Goal: Transaction & Acquisition: Obtain resource

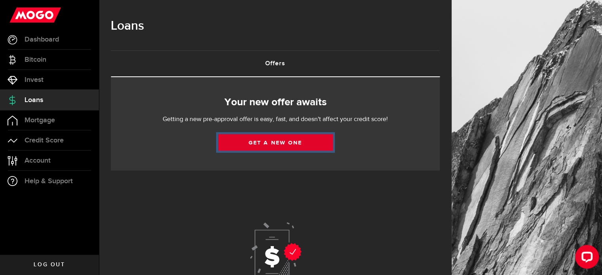
click at [253, 148] on link "Get a new one" at bounding box center [275, 142] width 115 height 17
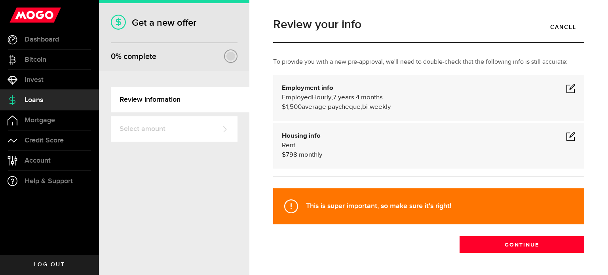
click at [566, 88] on span at bounding box center [571, 89] width 10 height 10
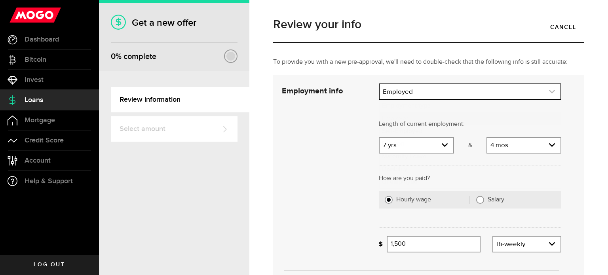
click at [455, 93] on link "expand select" at bounding box center [470, 91] width 181 height 15
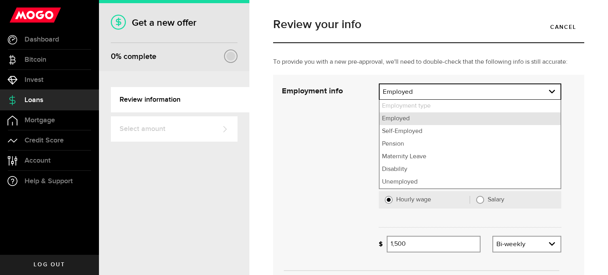
click at [428, 116] on li "Employed" at bounding box center [470, 118] width 181 height 13
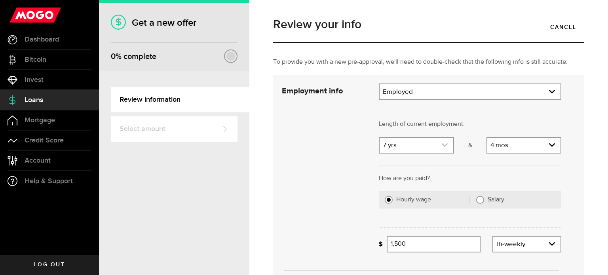
click at [442, 146] on use "expand select" at bounding box center [445, 145] width 6 height 4
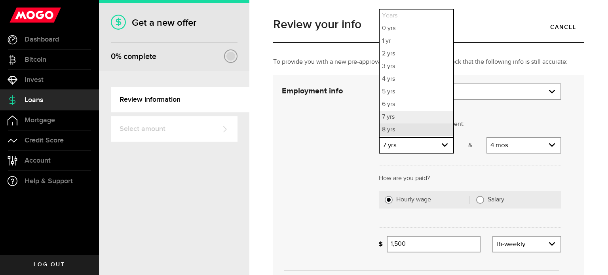
click at [434, 133] on li "8 yrs" at bounding box center [416, 130] width 73 height 13
select select "8"
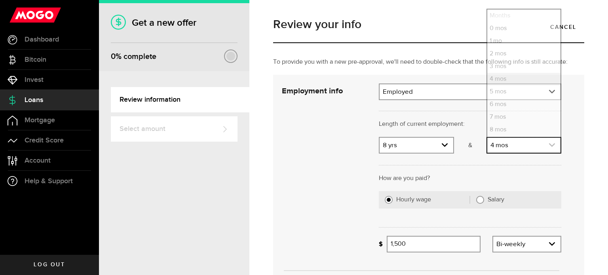
click at [517, 143] on link "expand select" at bounding box center [524, 145] width 73 height 15
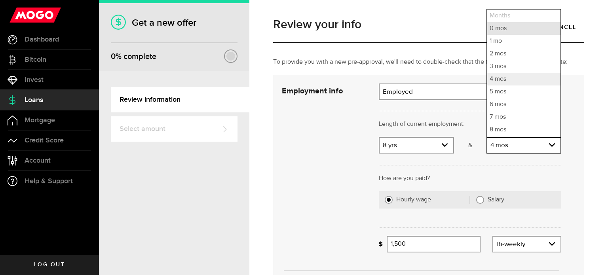
click at [507, 27] on li "0 mos" at bounding box center [524, 28] width 73 height 13
select select "0"
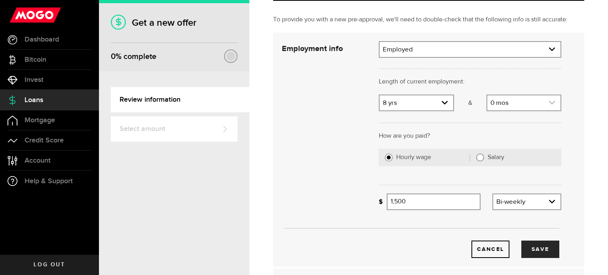
scroll to position [79, 0]
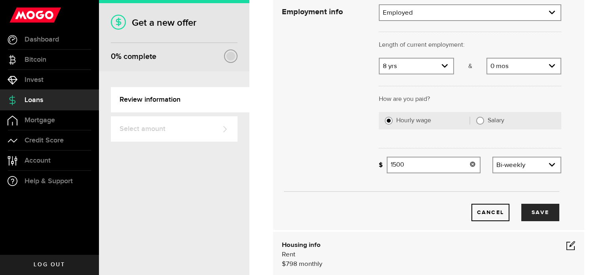
click at [452, 166] on input "1500" at bounding box center [433, 165] width 93 height 17
type input "1"
click at [520, 187] on div "Cancel Save" at bounding box center [421, 200] width 303 height 42
click at [439, 170] on input "1200" at bounding box center [433, 165] width 93 height 17
type input "1,450"
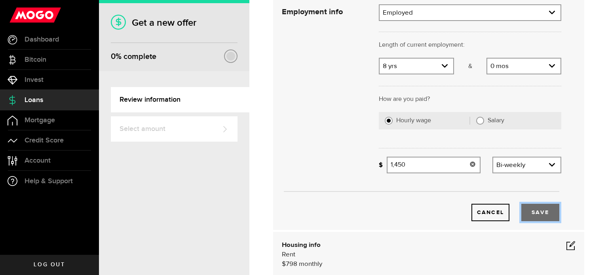
click at [539, 213] on button "Save" at bounding box center [541, 212] width 38 height 17
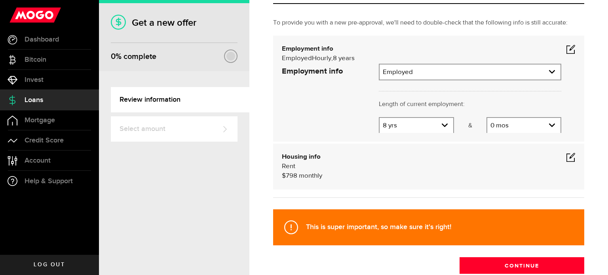
scroll to position [28, 0]
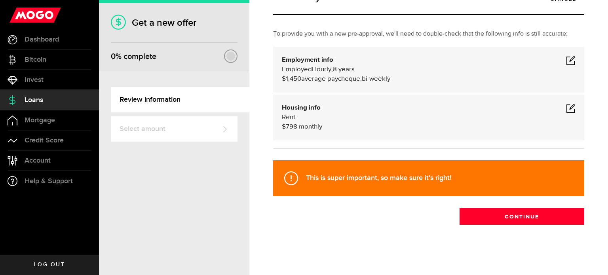
click at [566, 111] on span at bounding box center [571, 108] width 10 height 10
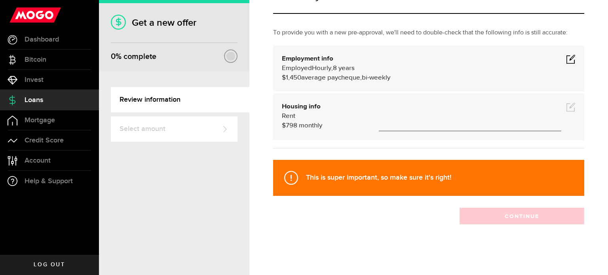
scroll to position [70, 0]
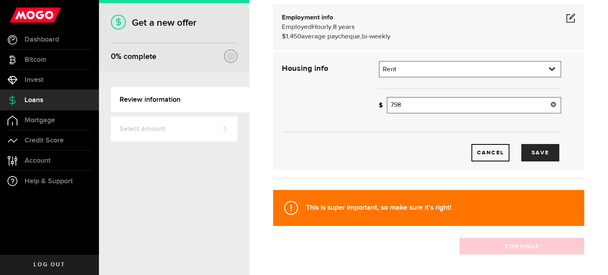
click at [436, 107] on input "798" at bounding box center [474, 105] width 175 height 17
type input "728"
click at [544, 156] on button "Save" at bounding box center [541, 152] width 38 height 17
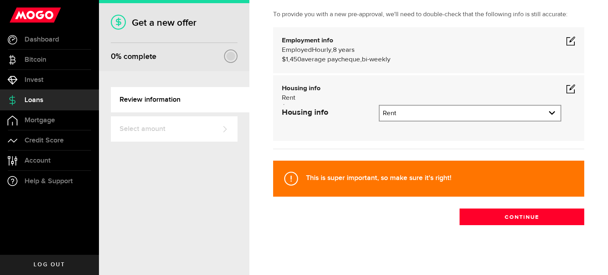
scroll to position [28, 0]
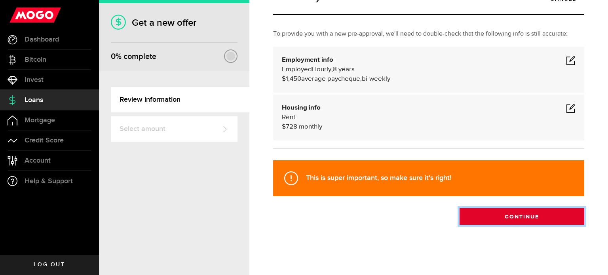
click at [558, 221] on button "Continue" at bounding box center [522, 216] width 125 height 17
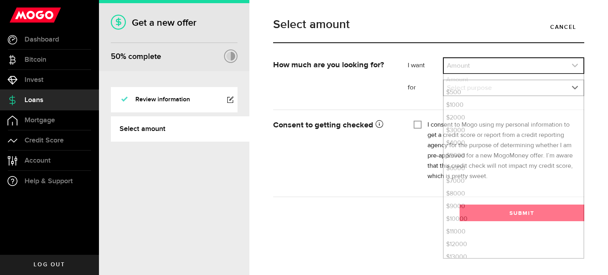
click at [522, 61] on link "expand select" at bounding box center [514, 65] width 140 height 15
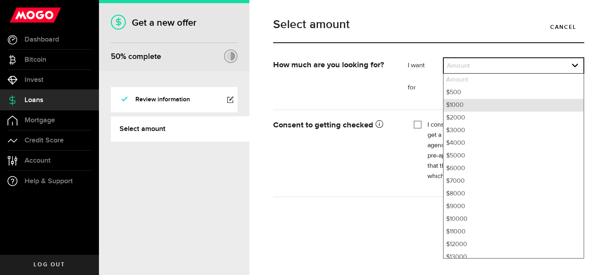
click at [501, 107] on li "$1000" at bounding box center [514, 105] width 140 height 13
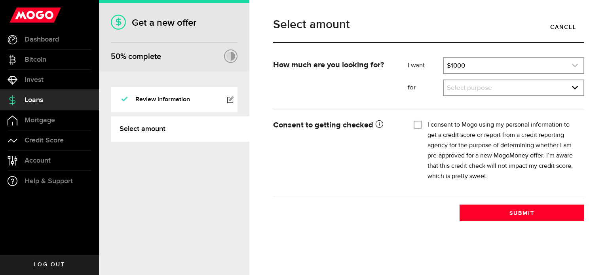
click at [499, 66] on link "expand select" at bounding box center [514, 65] width 140 height 15
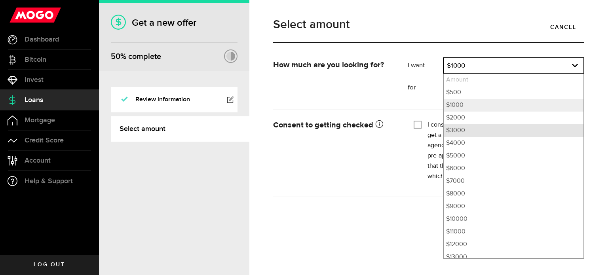
click at [486, 124] on li "$3000" at bounding box center [514, 130] width 140 height 13
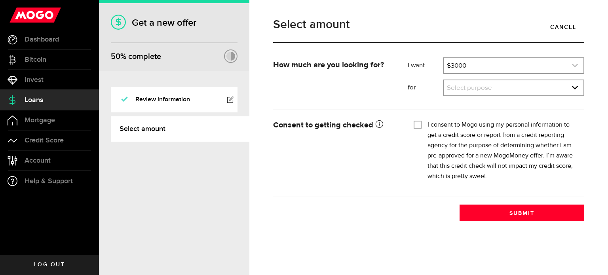
click at [494, 62] on link "expand select" at bounding box center [514, 65] width 140 height 15
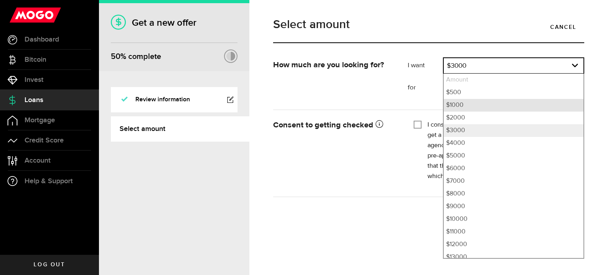
click at [494, 108] on li "$1000" at bounding box center [514, 105] width 140 height 13
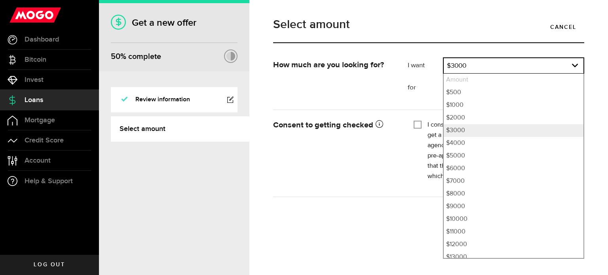
select select "1000"
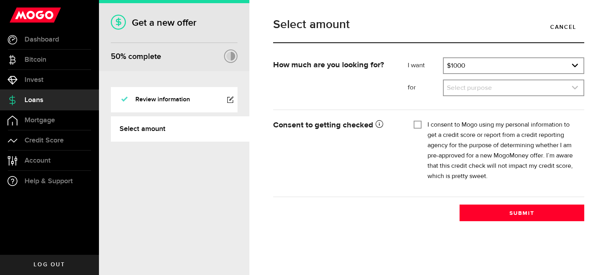
click at [496, 90] on link "expand select" at bounding box center [514, 87] width 140 height 15
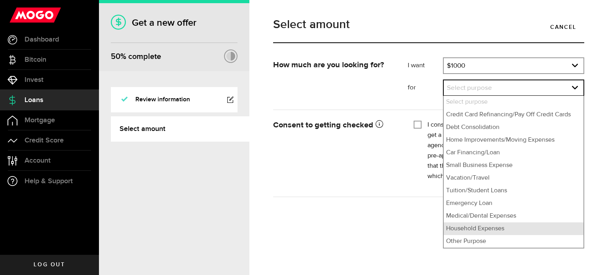
click at [514, 227] on li "Household Expenses" at bounding box center [514, 229] width 140 height 13
select select "Household Expenses"
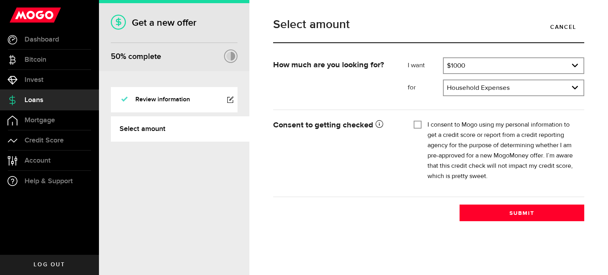
click at [415, 119] on fieldset "I consent to Mogo using my personal information to get a credit score or report…" at bounding box center [496, 150] width 165 height 64
click at [418, 125] on input "I consent to Mogo using my personal information to get a credit score or report…" at bounding box center [418, 124] width 8 height 8
checkbox input "true"
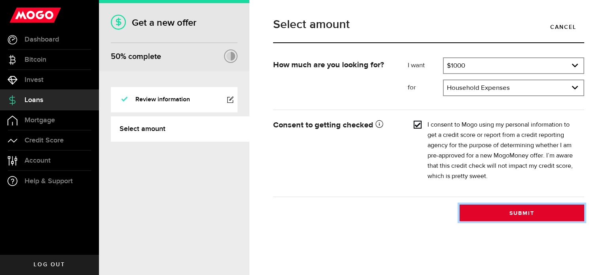
click at [536, 210] on button "Submit" at bounding box center [522, 213] width 125 height 17
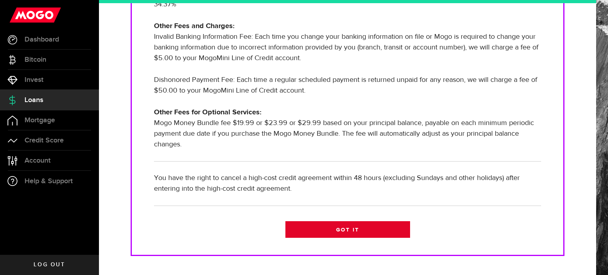
scroll to position [277, 0]
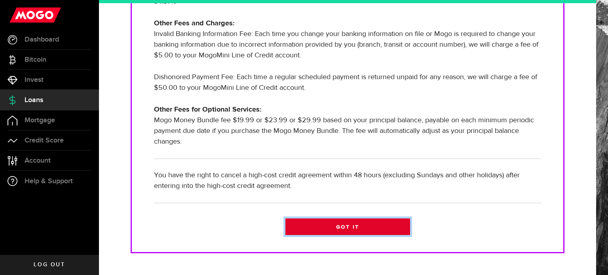
click at [369, 223] on link "Got it" at bounding box center [348, 227] width 125 height 17
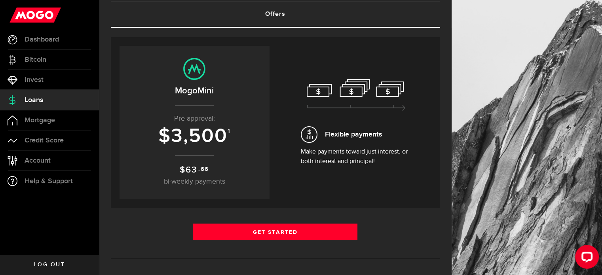
scroll to position [40, 0]
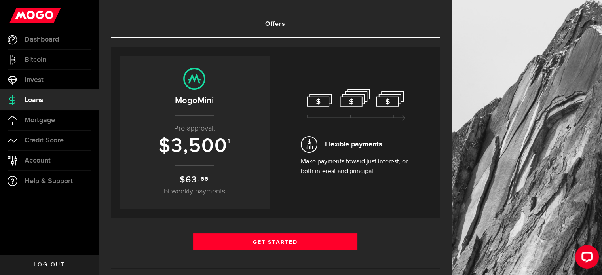
click at [215, 135] on span "3,500" at bounding box center [199, 146] width 57 height 24
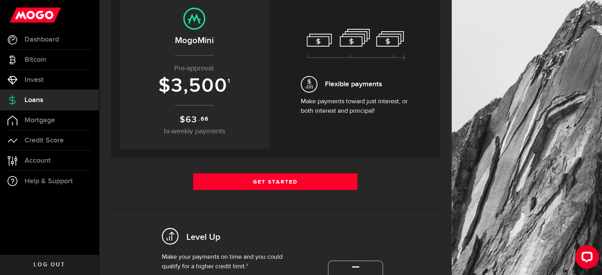
scroll to position [79, 0]
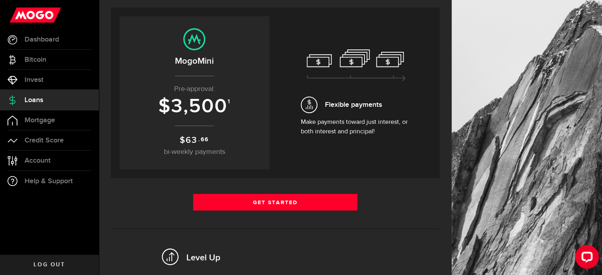
click at [302, 136] on div "Flexible payments Make payments toward just interest, or both interest and prin…" at bounding box center [357, 92] width 150 height 153
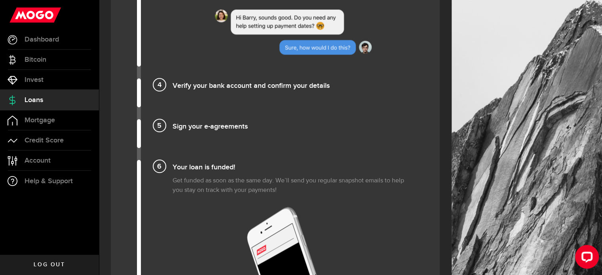
scroll to position [759, 0]
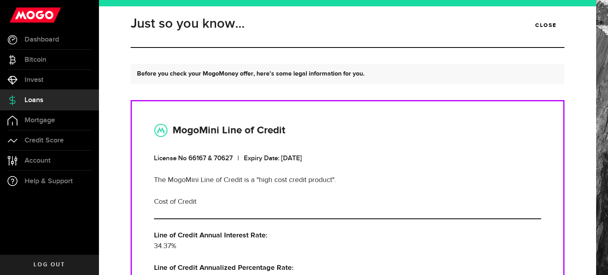
click at [40, 101] on span "Loans" at bounding box center [34, 100] width 19 height 7
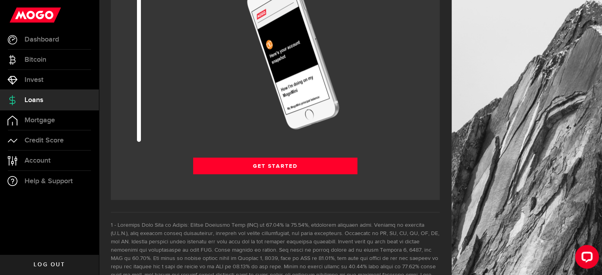
scroll to position [1030, 0]
